Goal: Task Accomplishment & Management: Manage account settings

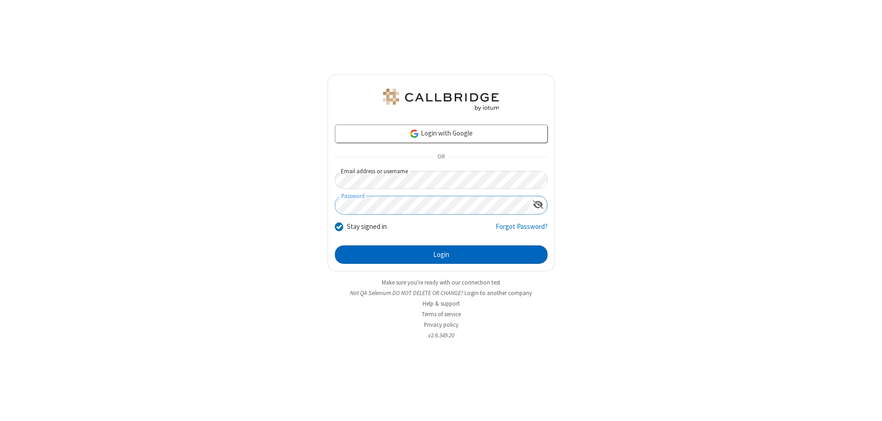
click at [441, 255] on button "Login" at bounding box center [441, 254] width 213 height 18
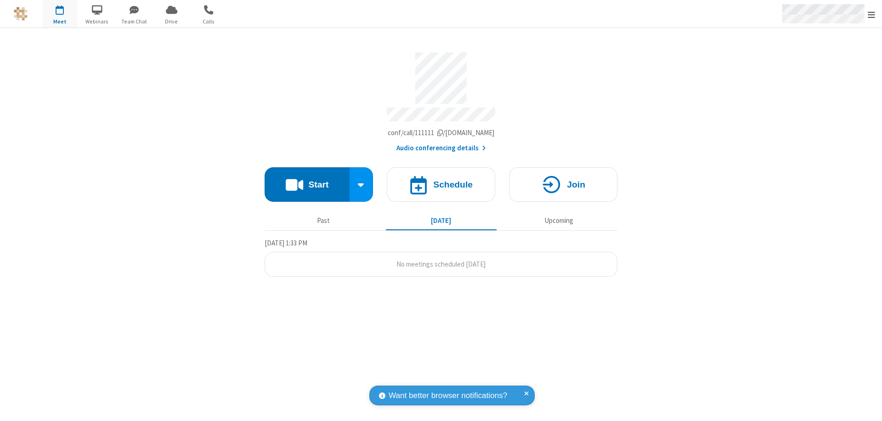
click at [872, 14] on span "Open menu" at bounding box center [871, 14] width 7 height 9
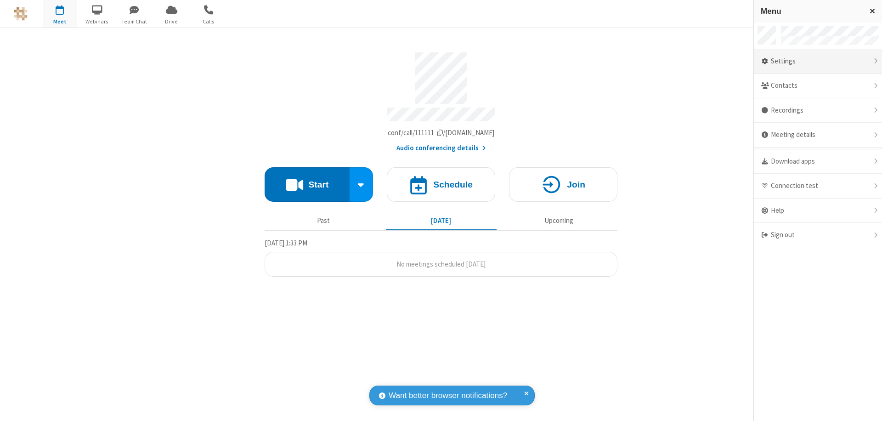
click at [822, 61] on div "Settings" at bounding box center [818, 61] width 128 height 25
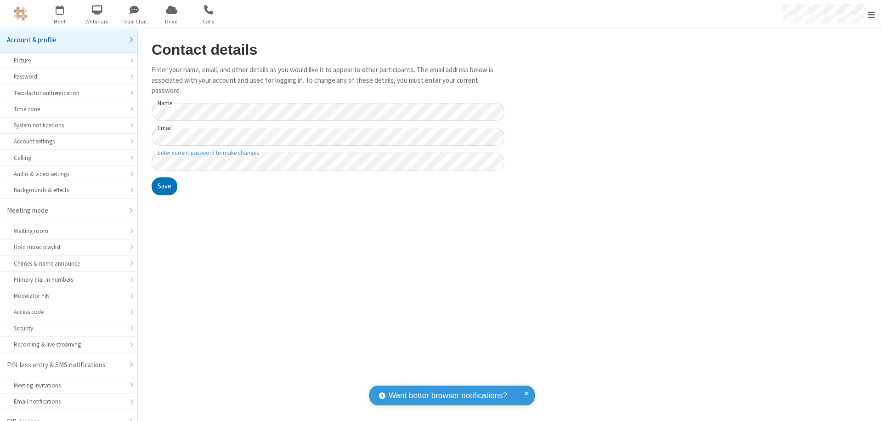
scroll to position [13, 0]
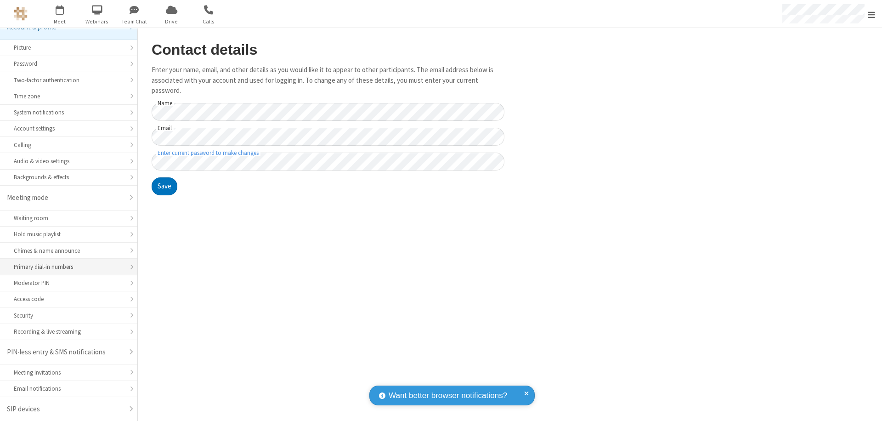
click at [65, 267] on div "Primary dial-in numbers" at bounding box center [69, 266] width 110 height 9
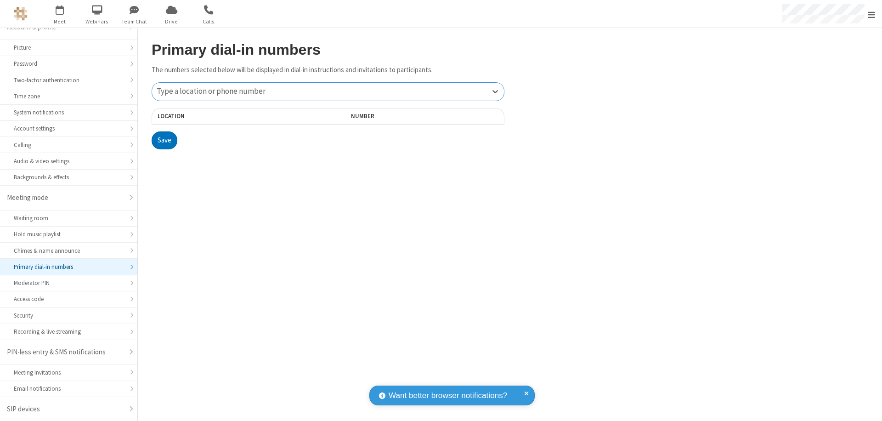
click at [328, 91] on div "Type a location or phone number" at bounding box center [328, 92] width 352 height 18
type input "[PHONE_NUMBER]"
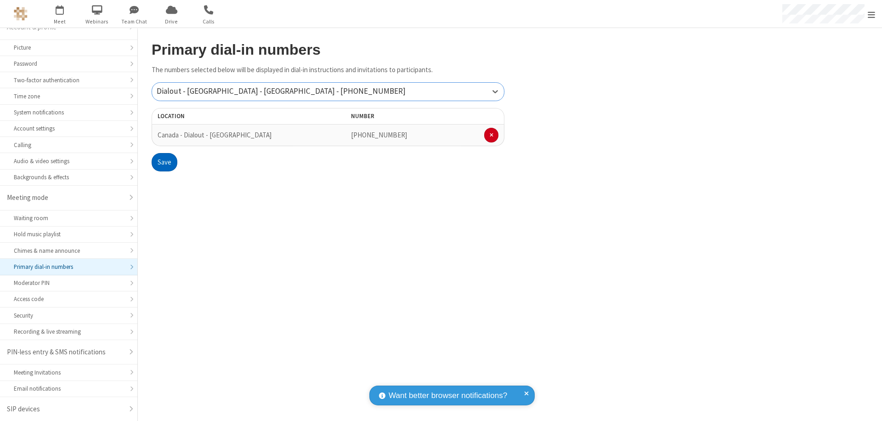
click at [164, 162] on button "Save" at bounding box center [165, 162] width 26 height 18
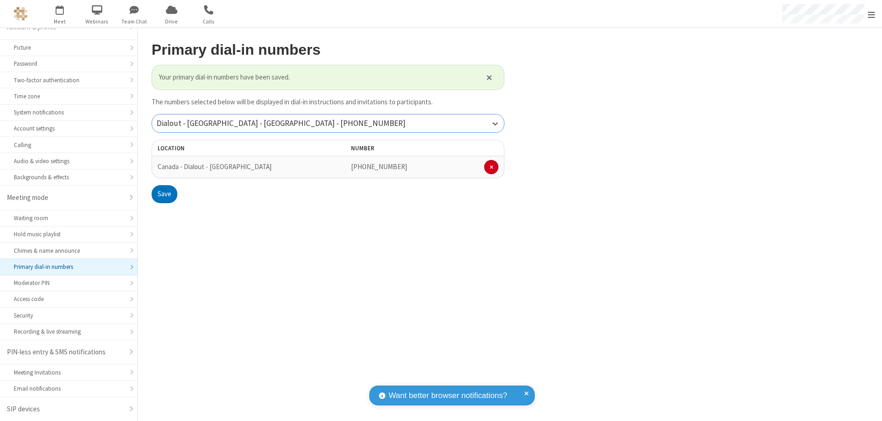
click at [328, 123] on div "Dialout - [GEOGRAPHIC_DATA] - [GEOGRAPHIC_DATA] - [PHONE_NUMBER]" at bounding box center [328, 123] width 352 height 18
type input "[PHONE_NUMBER]"
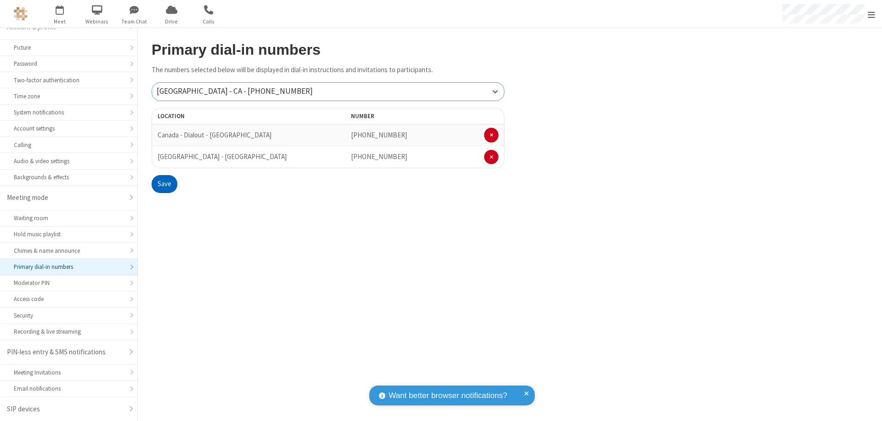
click at [164, 184] on button "Save" at bounding box center [165, 184] width 26 height 18
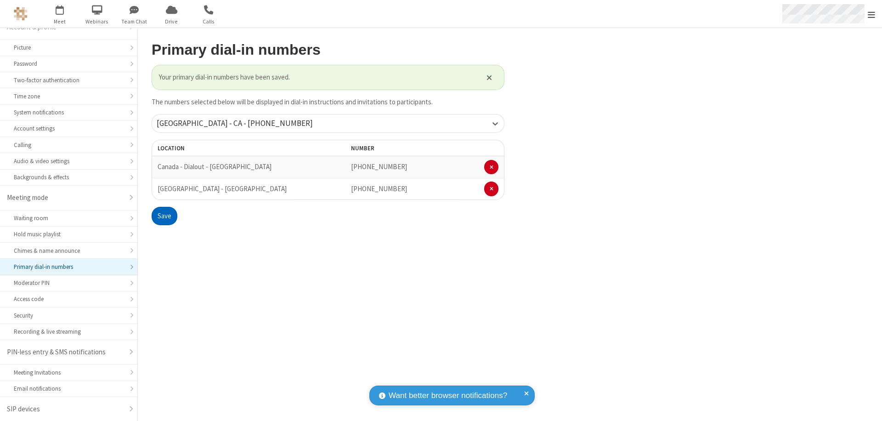
click at [872, 14] on span "Open menu" at bounding box center [871, 14] width 7 height 9
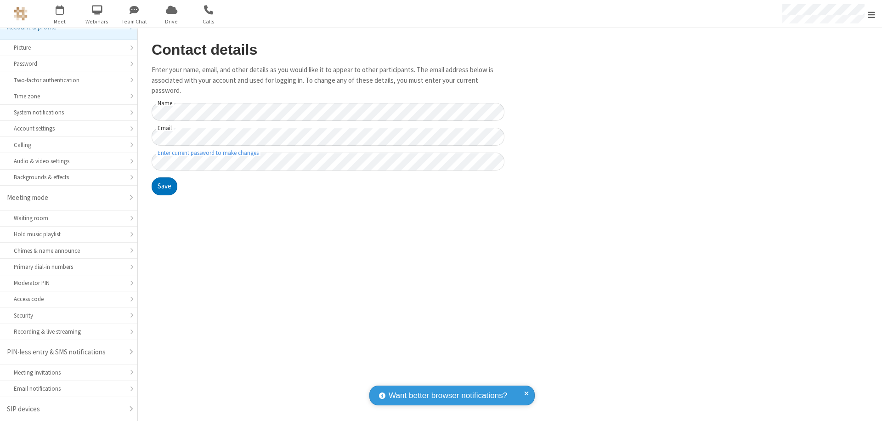
scroll to position [13, 0]
click at [65, 267] on div "Primary dial-in numbers" at bounding box center [69, 266] width 110 height 9
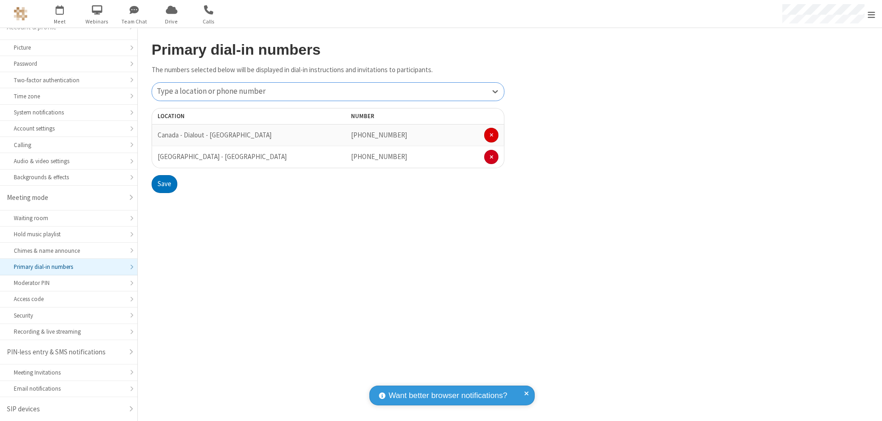
click at [491, 135] on span at bounding box center [492, 135] width 4 height 6
click at [164, 162] on button "Save" at bounding box center [165, 162] width 26 height 18
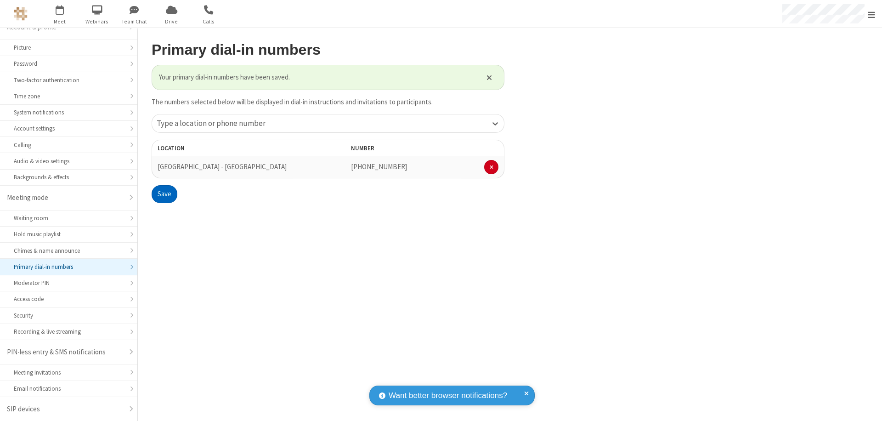
click at [872, 14] on span "Open menu" at bounding box center [871, 14] width 7 height 9
click at [60, 14] on span "button" at bounding box center [60, 10] width 34 height 16
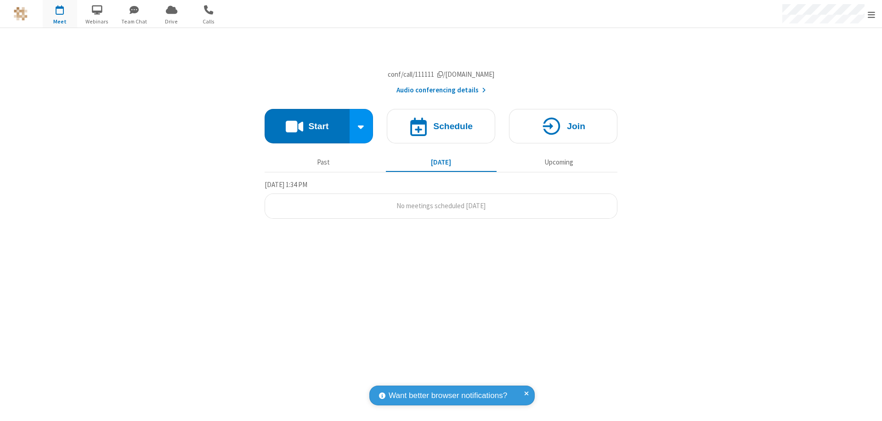
click at [441, 96] on button "Audio conferencing details" at bounding box center [442, 90] width 90 height 11
